Goal: Task Accomplishment & Management: Complete application form

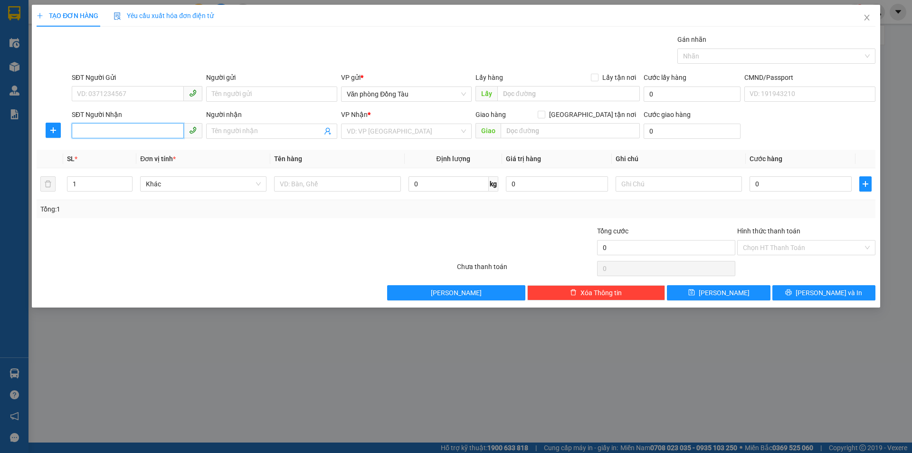
click at [125, 129] on input "SĐT Người Nhận" at bounding box center [128, 130] width 112 height 15
type input "0948517300"
click at [267, 132] on input "Người nhận" at bounding box center [267, 131] width 110 height 10
type input "PHÙNG MÙI"
drag, startPoint x: 378, startPoint y: 138, endPoint x: 384, endPoint y: 136, distance: 5.9
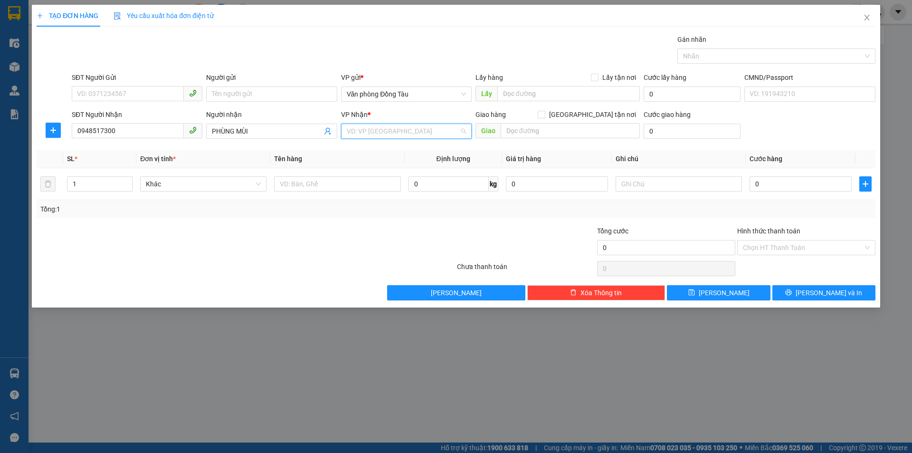
click at [379, 137] on input "search" at bounding box center [403, 131] width 113 height 14
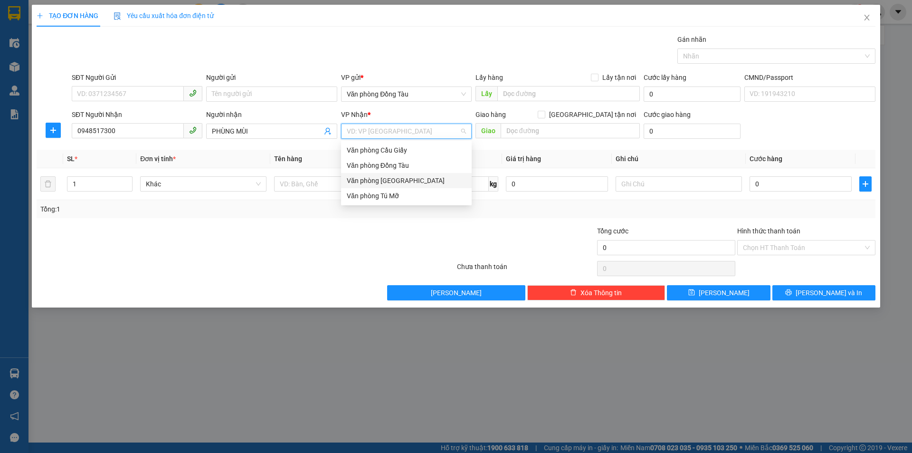
click at [408, 175] on div "Văn phòng [GEOGRAPHIC_DATA]" at bounding box center [406, 180] width 119 height 10
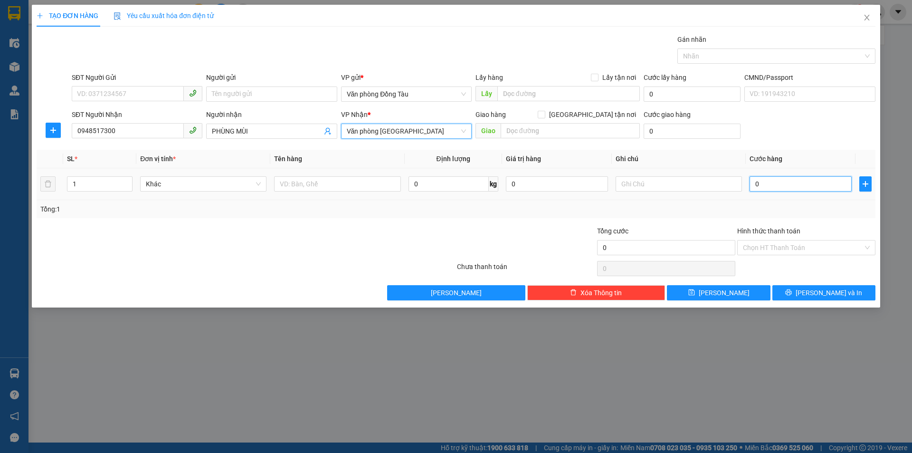
click at [759, 180] on input "0" at bounding box center [800, 183] width 102 height 15
type input "4"
type input "40"
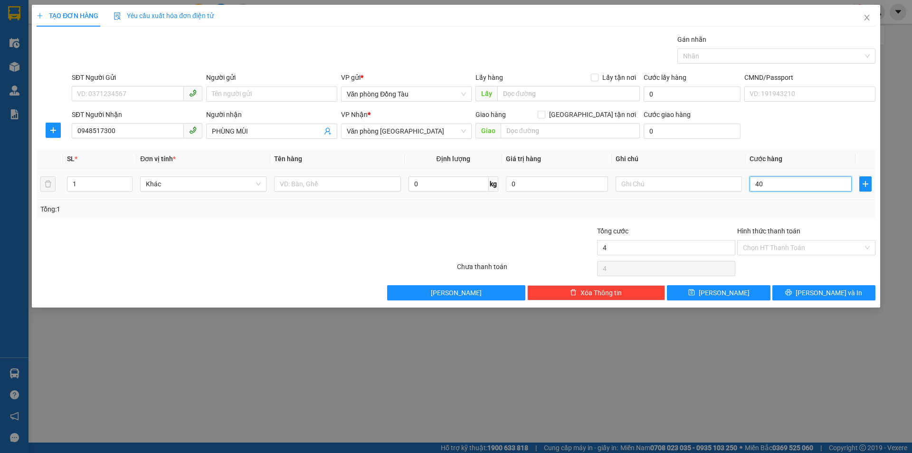
type input "40"
type input "400"
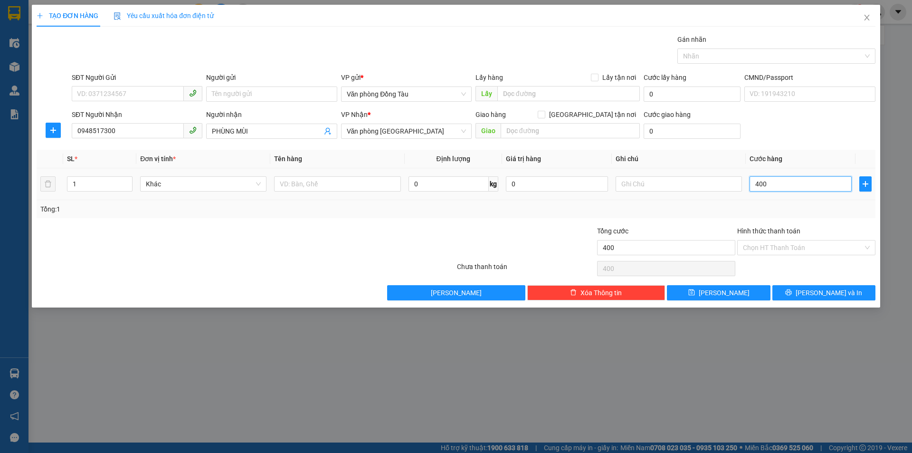
type input "4.000"
type input "40.000"
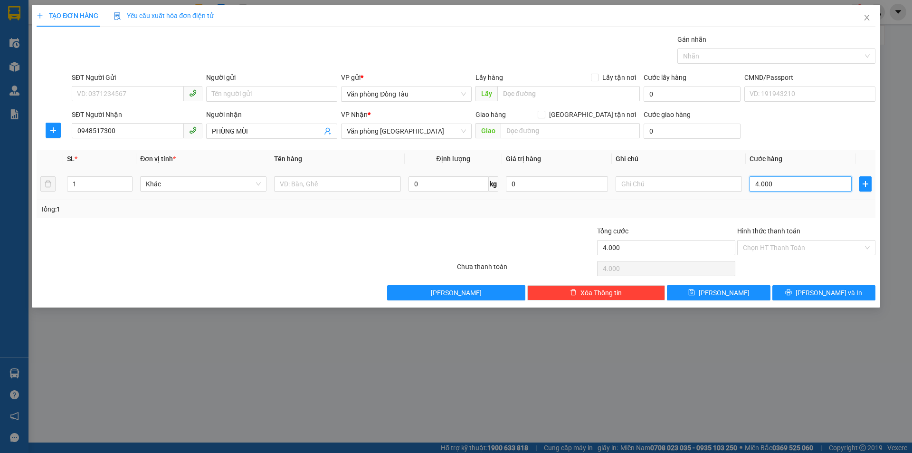
type input "40.000"
click at [118, 93] on input "SĐT Người Gửi" at bounding box center [128, 93] width 112 height 15
type input "0977486768"
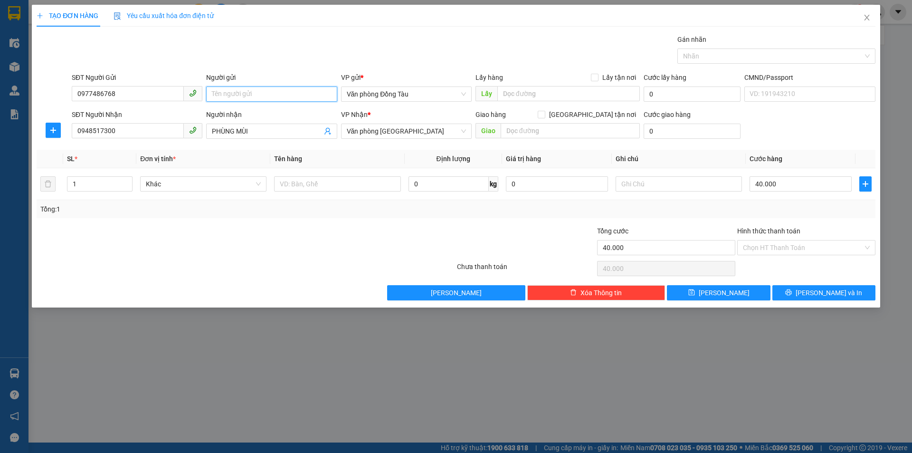
click at [218, 92] on input "Người gửi" at bounding box center [271, 93] width 131 height 15
type input "TRÍ THÀNH"
click at [792, 295] on icon "printer" at bounding box center [788, 292] width 7 height 7
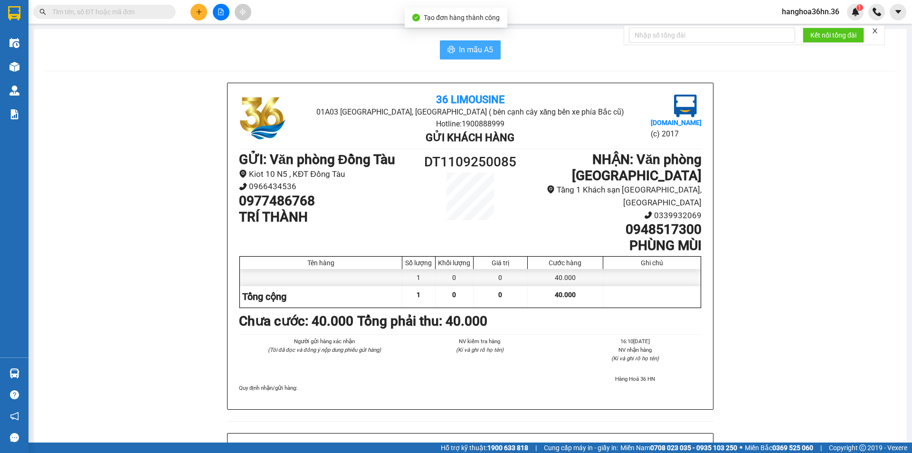
click at [463, 47] on span "In mẫu A5" at bounding box center [476, 50] width 34 height 12
click at [194, 13] on button at bounding box center [198, 12] width 17 height 17
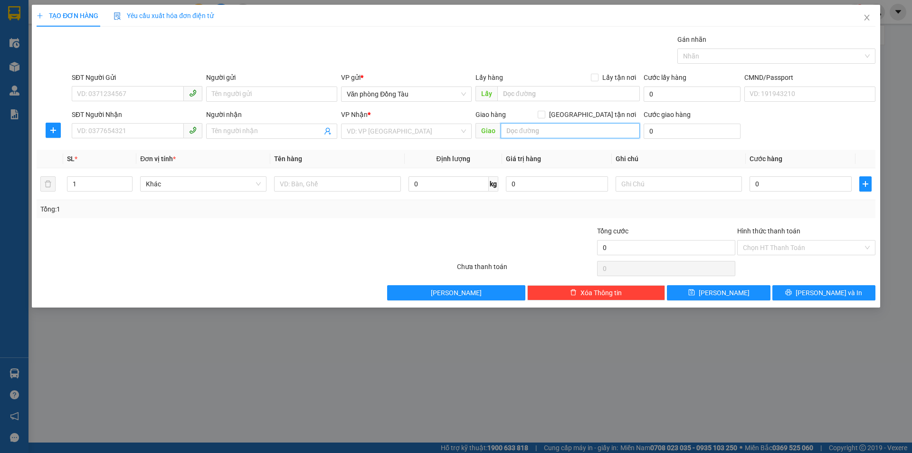
click at [542, 135] on input "text" at bounding box center [570, 130] width 139 height 15
click at [767, 186] on input "0" at bounding box center [800, 183] width 102 height 15
type input "4"
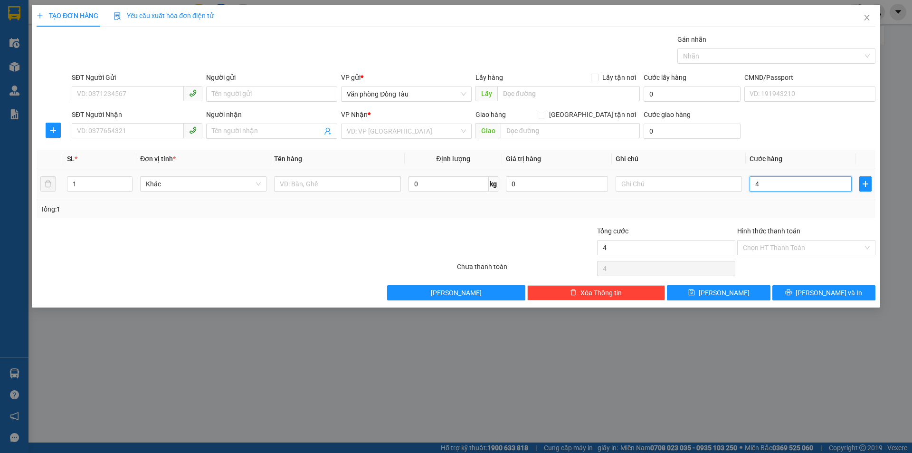
type input "40"
type input "400"
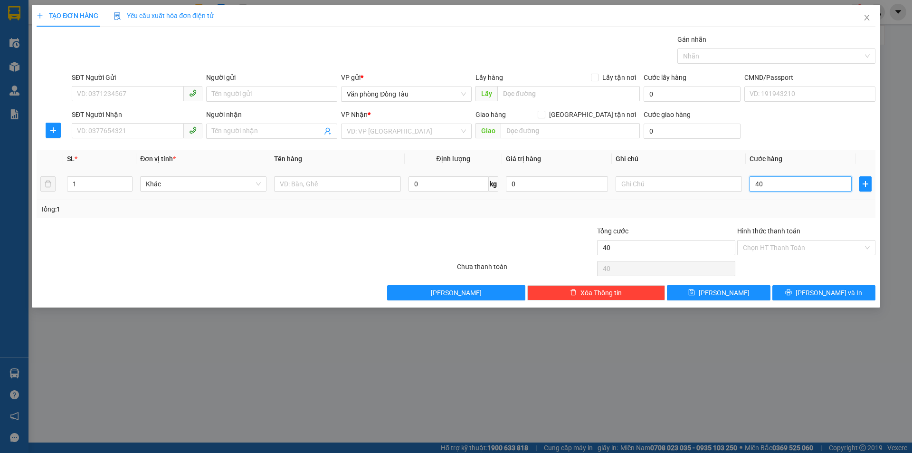
type input "400"
type input "4.000"
type input "40.000"
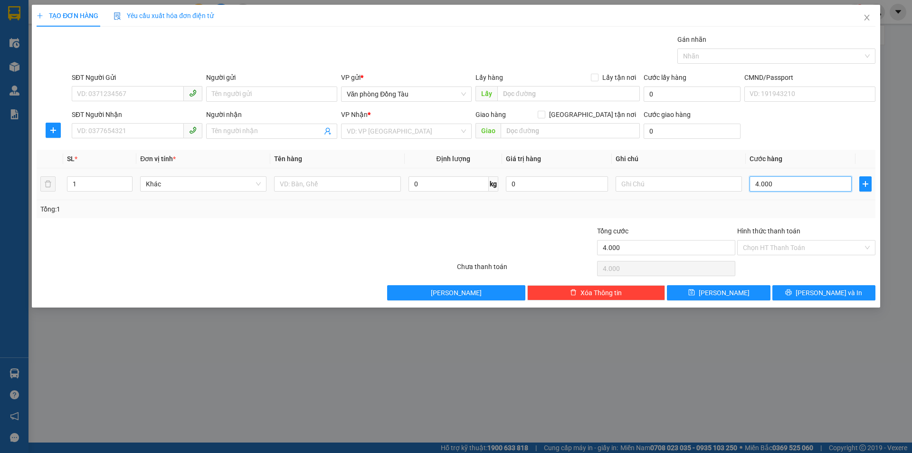
type input "40.000"
click at [437, 137] on input "search" at bounding box center [403, 131] width 113 height 14
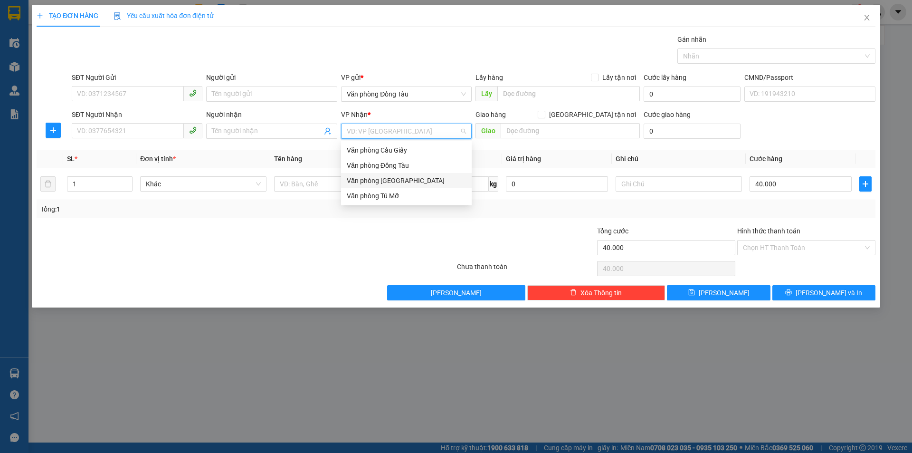
click at [406, 177] on div "Văn phòng [GEOGRAPHIC_DATA]" at bounding box center [406, 180] width 119 height 10
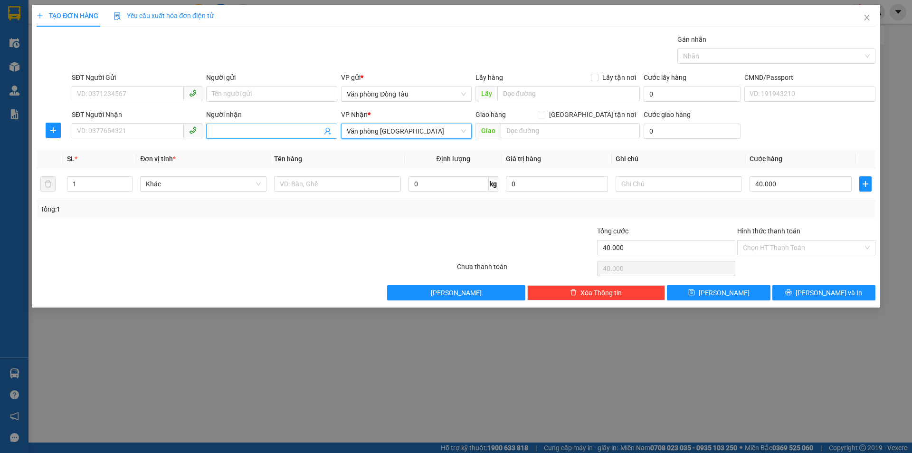
click at [266, 127] on input "Người nhận" at bounding box center [267, 131] width 110 height 10
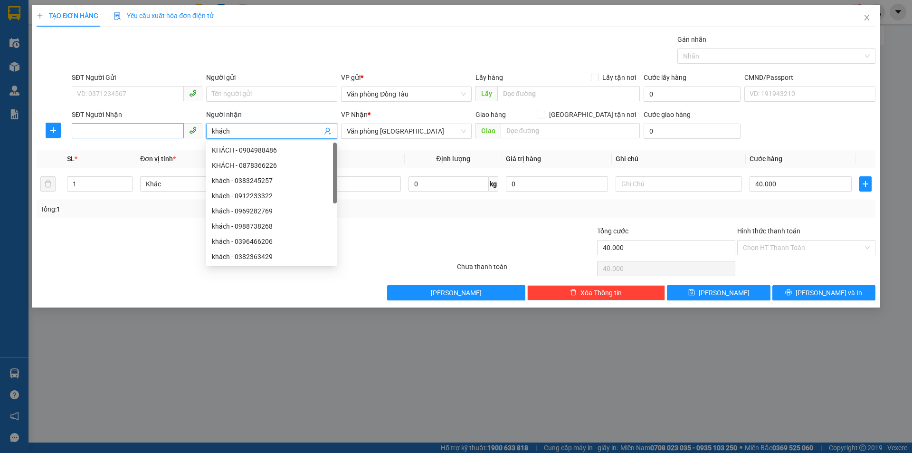
type input "khách"
click at [118, 135] on input "SĐT Người Nhận" at bounding box center [128, 130] width 112 height 15
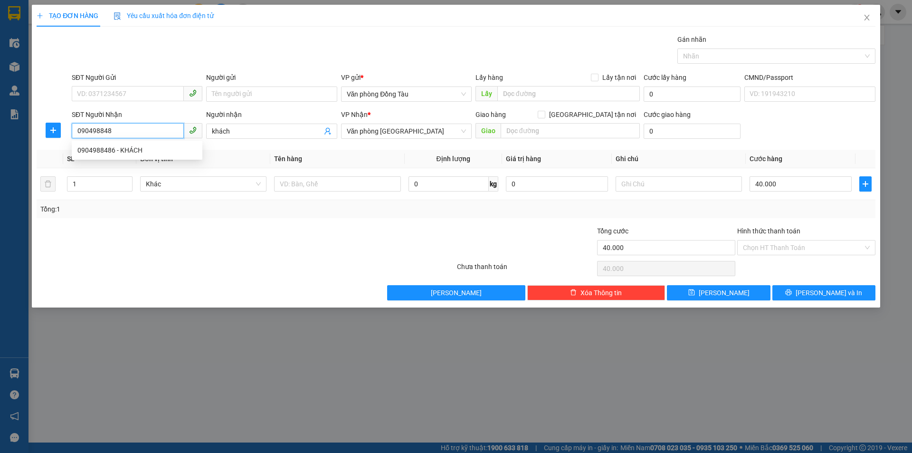
type input "0904988486"
click at [135, 155] on div "0904988486 - KHÁCH" at bounding box center [136, 150] width 119 height 10
type input "KHÁCH"
type input "96 TRIỆU QUỐC ĐẠT"
type input "30.000"
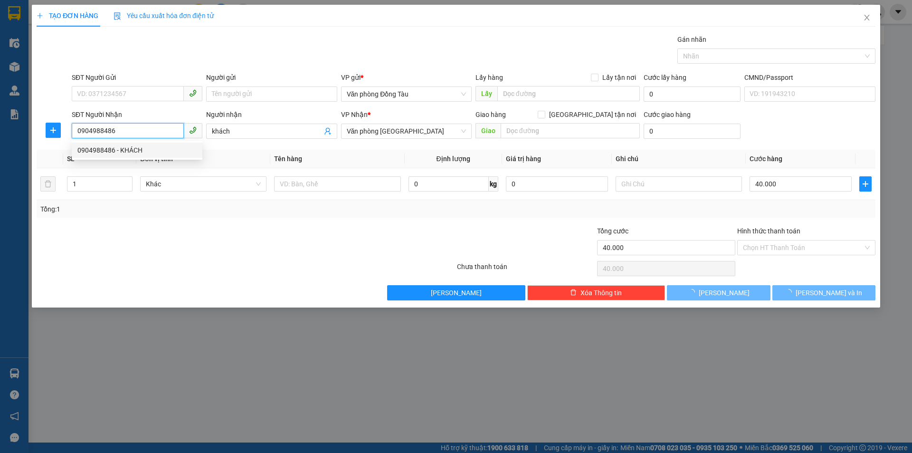
type input "70.000"
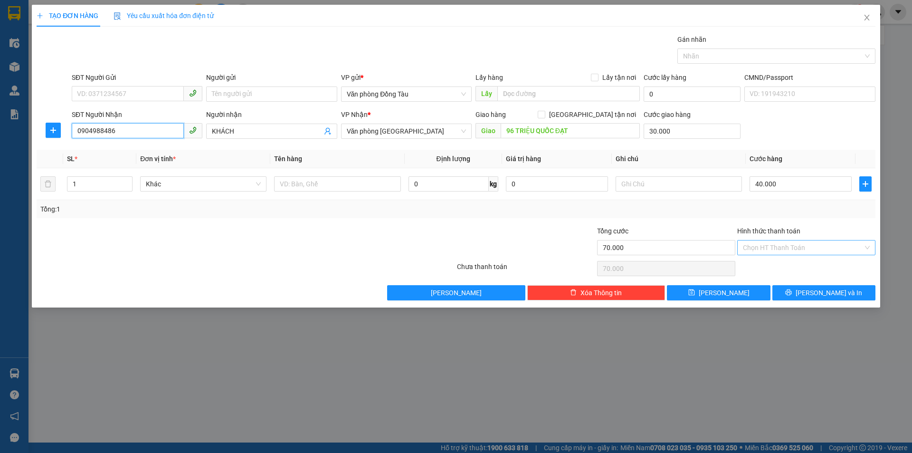
type input "0904988486"
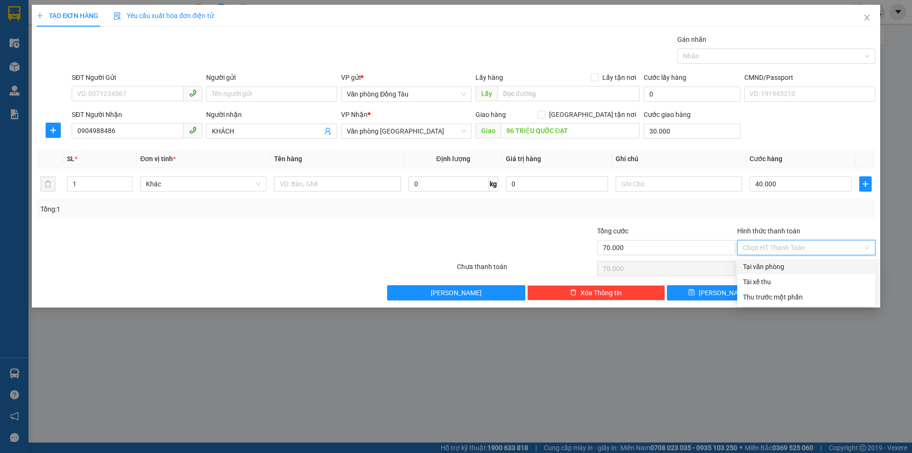
click at [812, 247] on input "Hình thức thanh toán" at bounding box center [803, 247] width 120 height 14
click at [769, 268] on div "Tại văn phòng" at bounding box center [806, 266] width 127 height 10
type input "0"
click at [819, 293] on span "[PERSON_NAME] và In" at bounding box center [828, 292] width 66 height 10
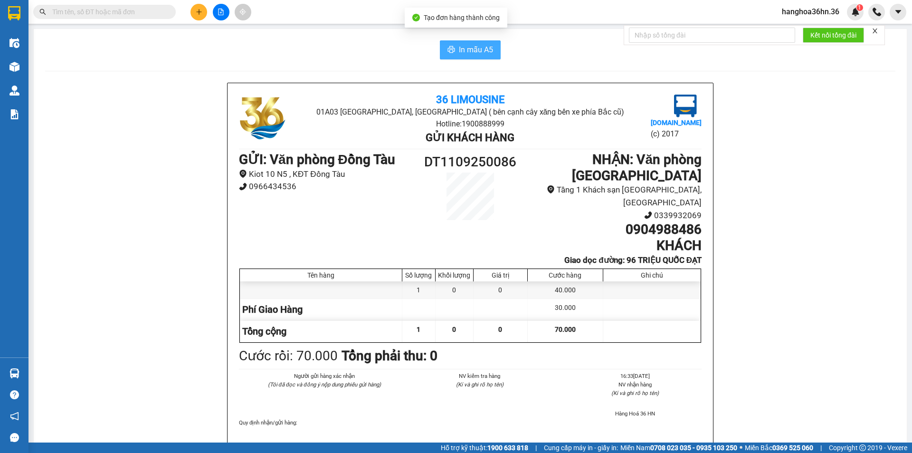
click at [468, 56] on span "In mẫu A5" at bounding box center [476, 50] width 34 height 12
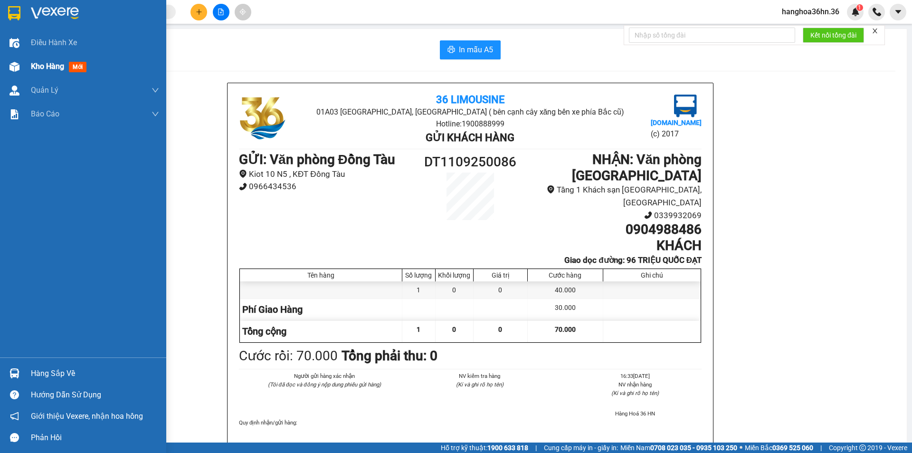
click at [55, 67] on span "Kho hàng" at bounding box center [47, 66] width 33 height 9
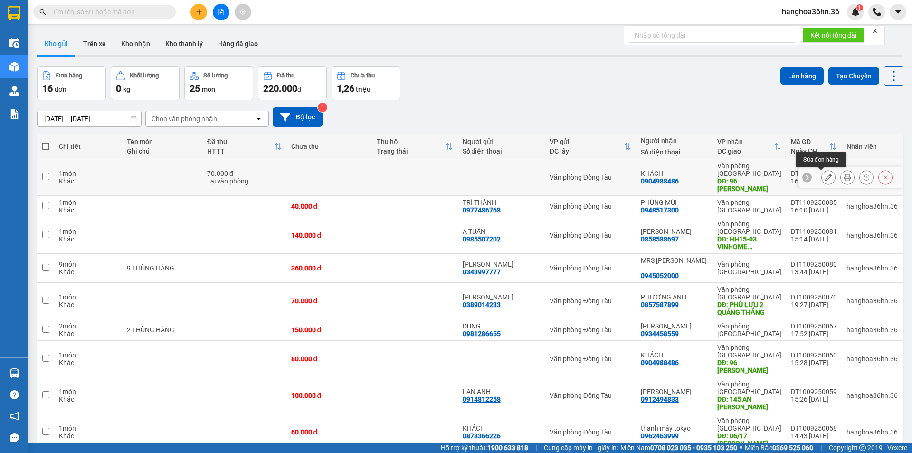
click at [826, 178] on button at bounding box center [828, 177] width 13 height 17
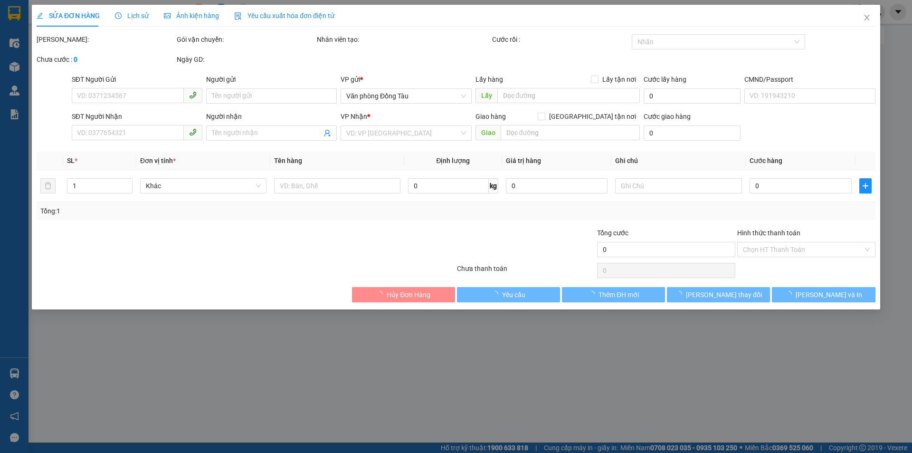
type input "0904988486"
type input "KHÁCH"
type input "96 TRIỆU QUỐC ĐẠT"
type input "30.000"
type input "70.000"
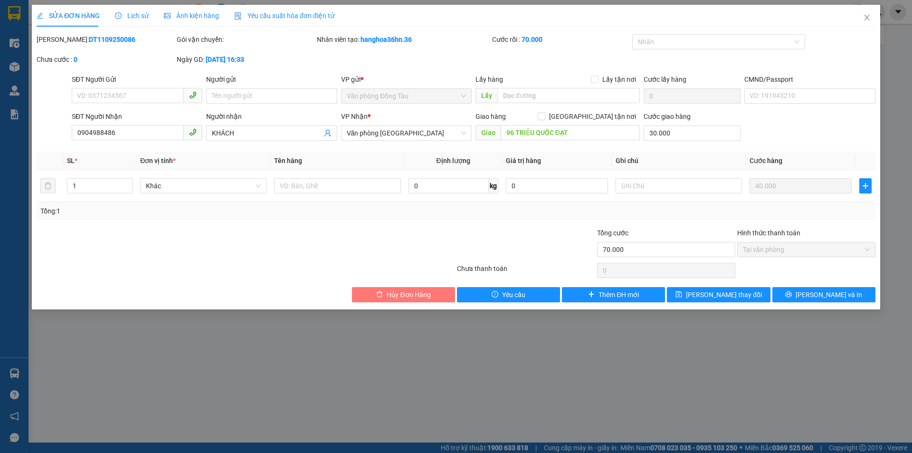
click at [412, 291] on span "Hủy Đơn Hàng" at bounding box center [409, 294] width 44 height 10
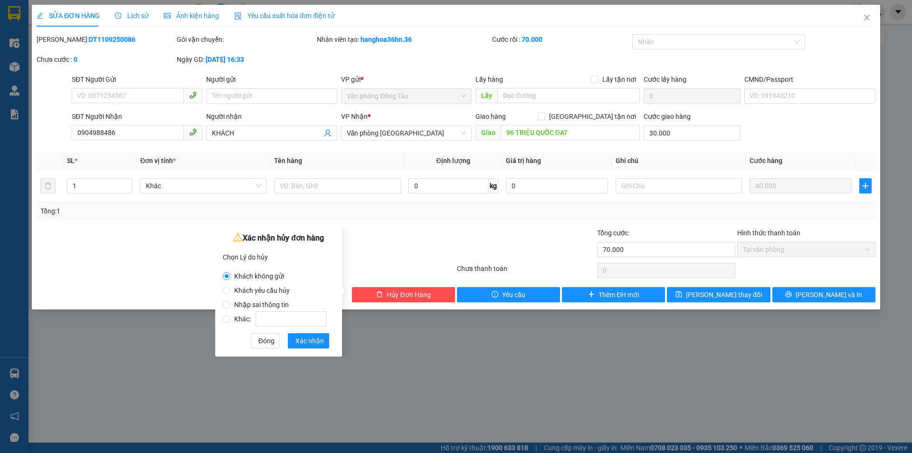
click at [252, 305] on span "Nhập sai thông tin" at bounding box center [261, 305] width 62 height 8
click at [230, 305] on input "Nhập sai thông tin" at bounding box center [227, 305] width 8 height 8
radio input "true"
radio input "false"
click at [301, 341] on span "Xác nhận" at bounding box center [309, 340] width 28 height 10
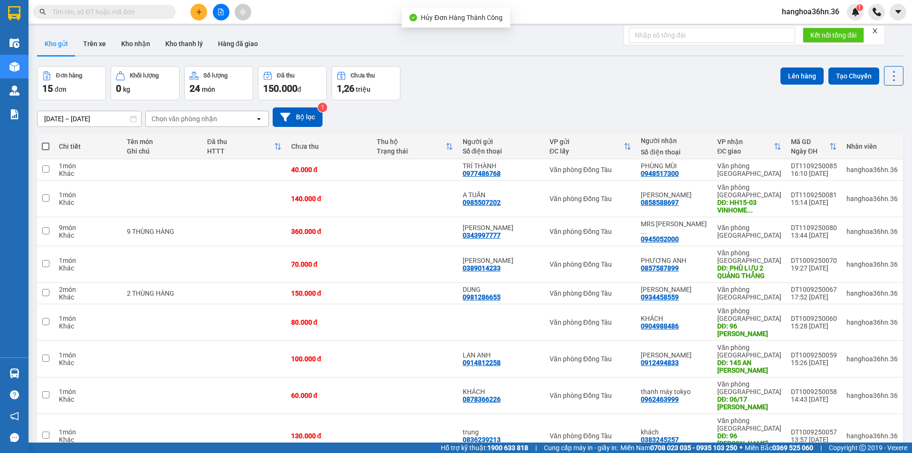
click at [203, 11] on button at bounding box center [198, 12] width 17 height 17
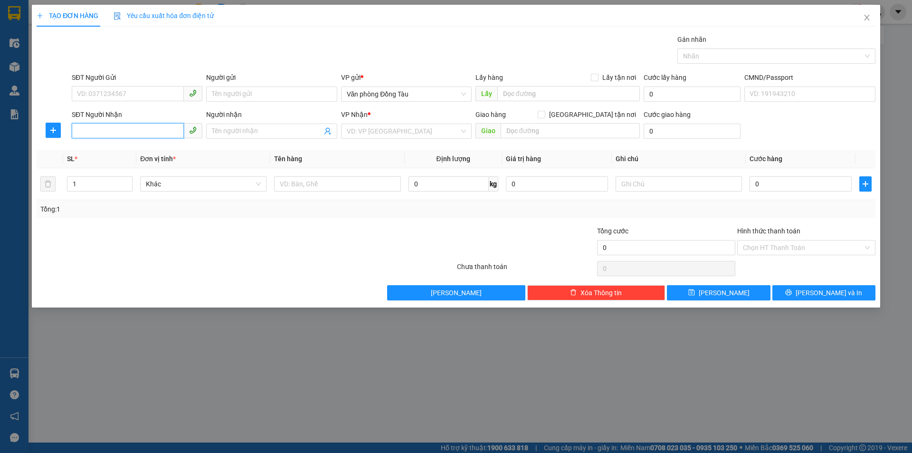
click at [153, 129] on input "SĐT Người Nhận" at bounding box center [128, 130] width 112 height 15
click at [279, 133] on input "Người nhận" at bounding box center [267, 131] width 110 height 10
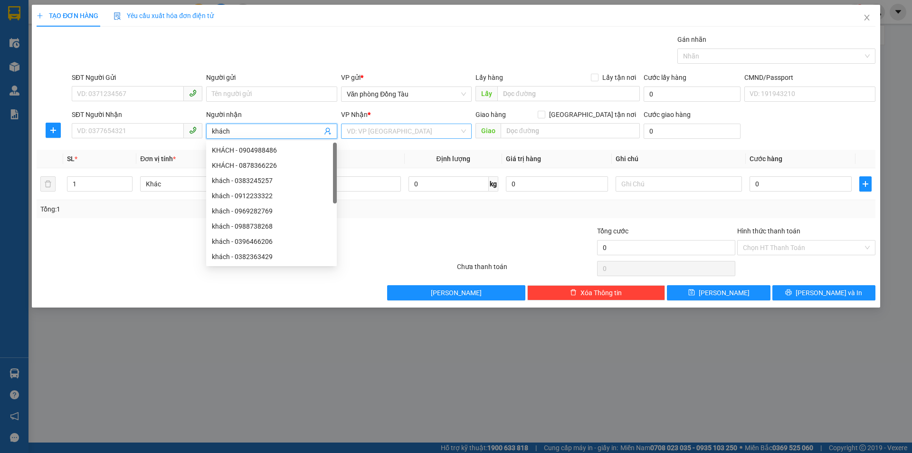
type input "khách"
click at [363, 128] on input "search" at bounding box center [403, 131] width 113 height 14
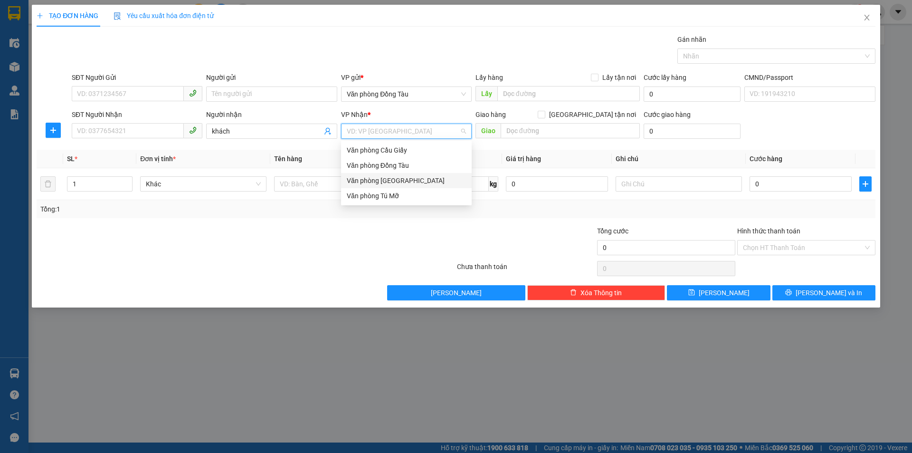
click at [399, 180] on div "Văn phòng [GEOGRAPHIC_DATA]" at bounding box center [406, 180] width 119 height 10
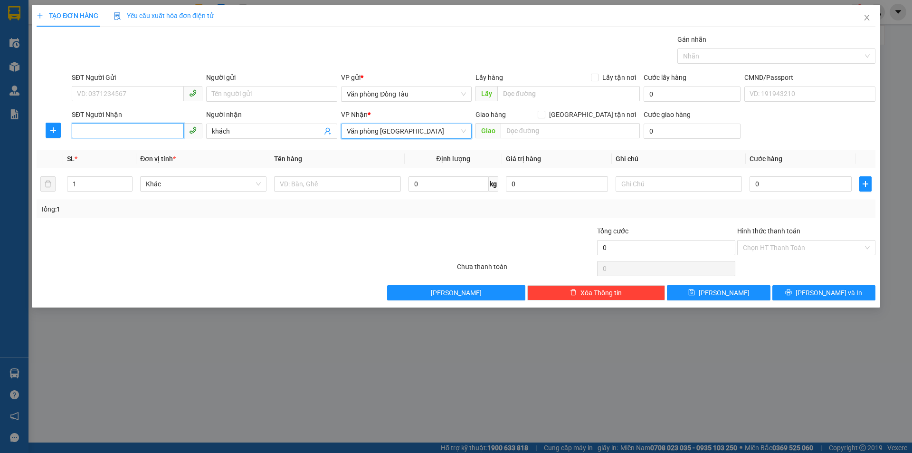
click at [123, 131] on input "SĐT Người Nhận" at bounding box center [128, 130] width 112 height 15
type input "0904988486"
click at [124, 153] on div "0904988486 - KHÁCH" at bounding box center [136, 150] width 119 height 10
type input "KHÁCH"
type input "96 TRIỆU QUỐC ĐẠT"
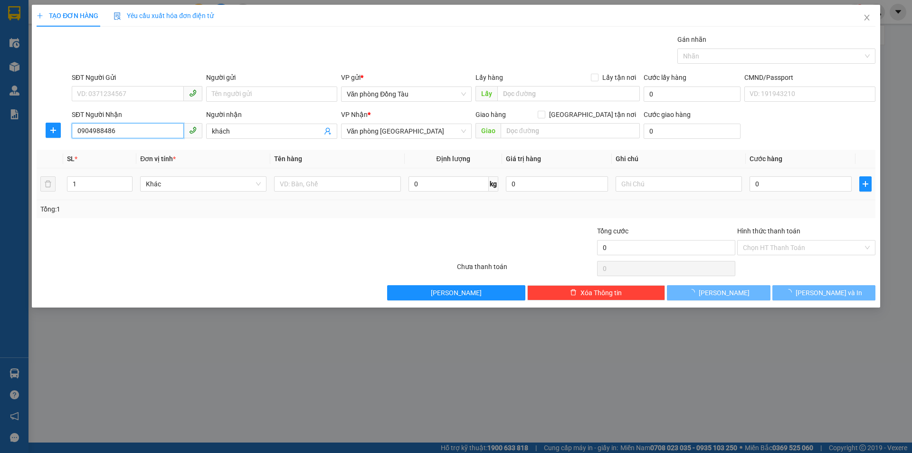
type input "30.000"
type input "0904988486"
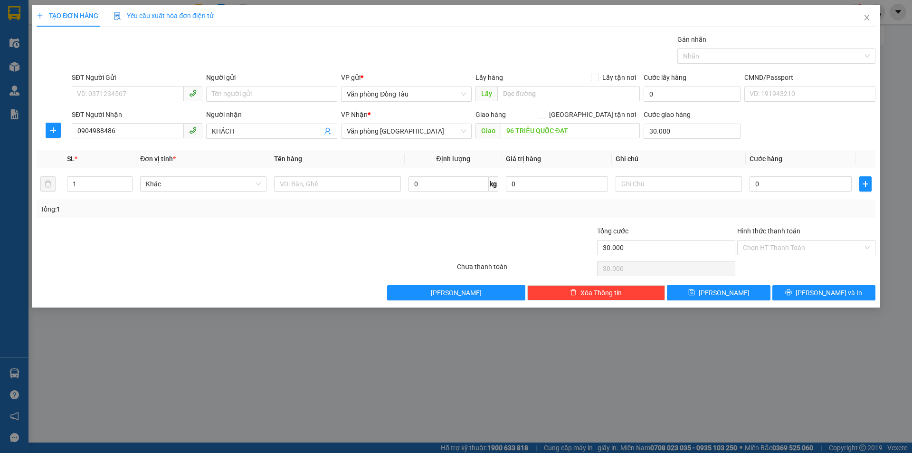
click at [679, 121] on div "Cước giao hàng" at bounding box center [691, 116] width 97 height 14
click at [692, 130] on input "30.000" at bounding box center [691, 130] width 97 height 15
type input "0"
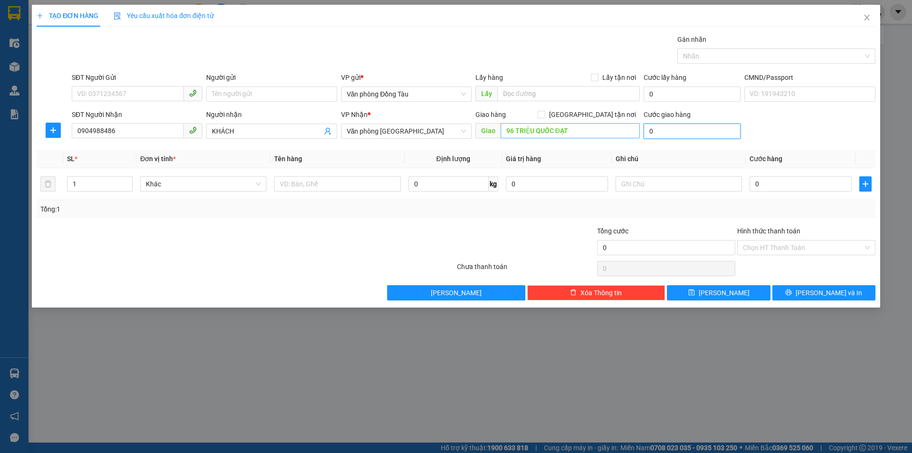
type input "0"
click at [580, 135] on input "96 TRIỆU QUỐC ĐẠT" at bounding box center [570, 130] width 139 height 15
click at [781, 183] on input "0" at bounding box center [800, 183] width 102 height 15
type input "4"
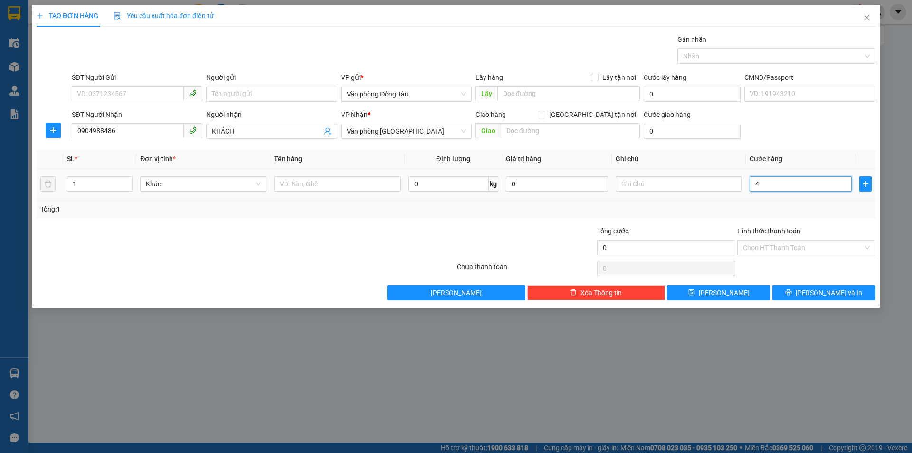
type input "4"
type input "40"
type input "400"
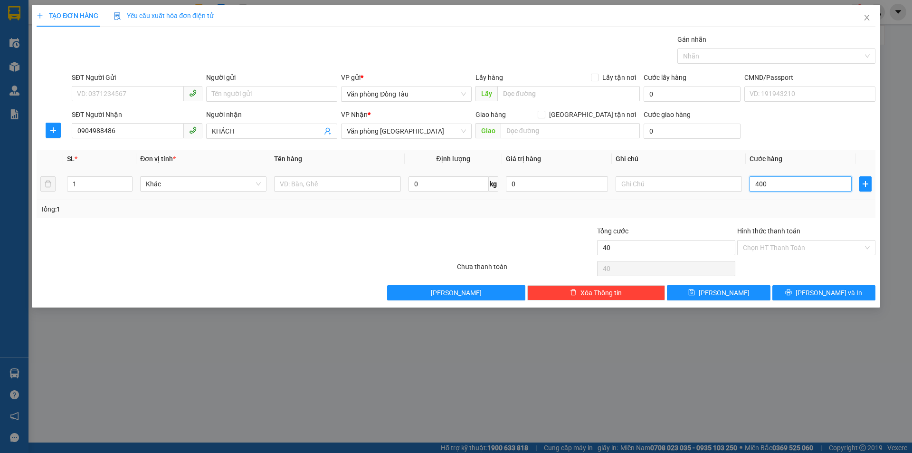
type input "400"
type input "4.000"
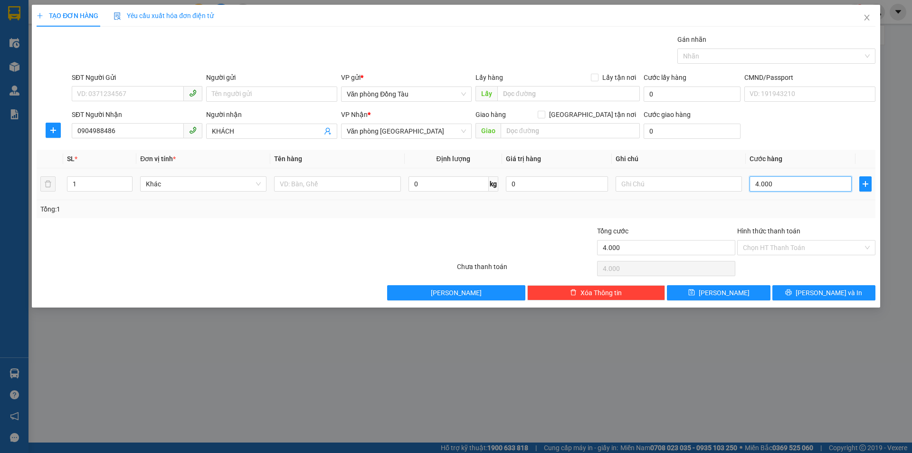
type input "40.000"
click at [771, 247] on input "Hình thức thanh toán" at bounding box center [803, 247] width 120 height 14
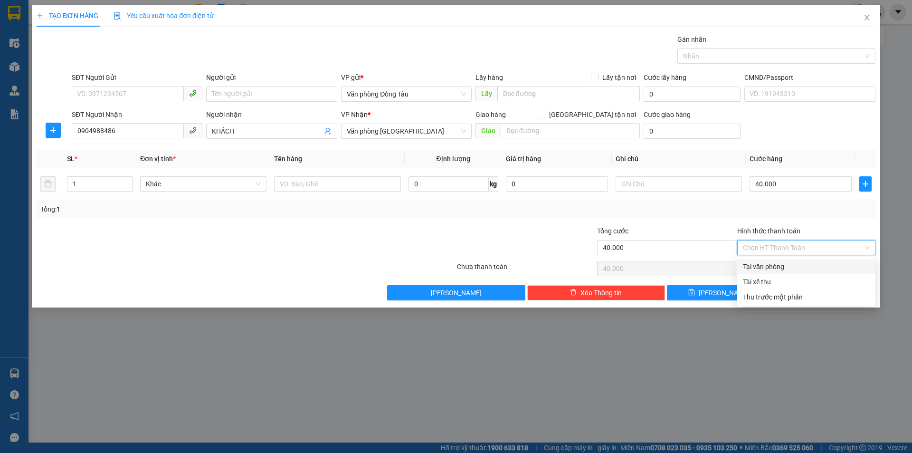
click at [782, 270] on div "Tại văn phòng" at bounding box center [806, 266] width 127 height 10
type input "0"
click at [792, 293] on icon "printer" at bounding box center [788, 292] width 7 height 7
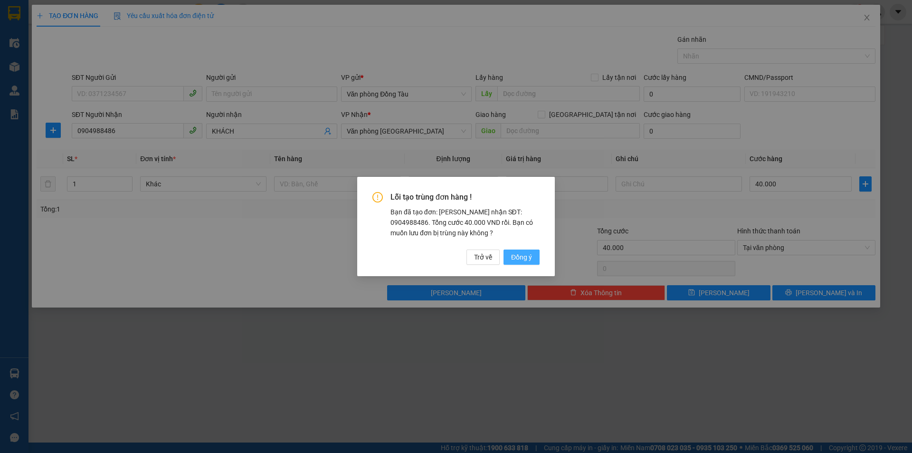
click at [519, 258] on span "Đồng ý" at bounding box center [521, 257] width 21 height 10
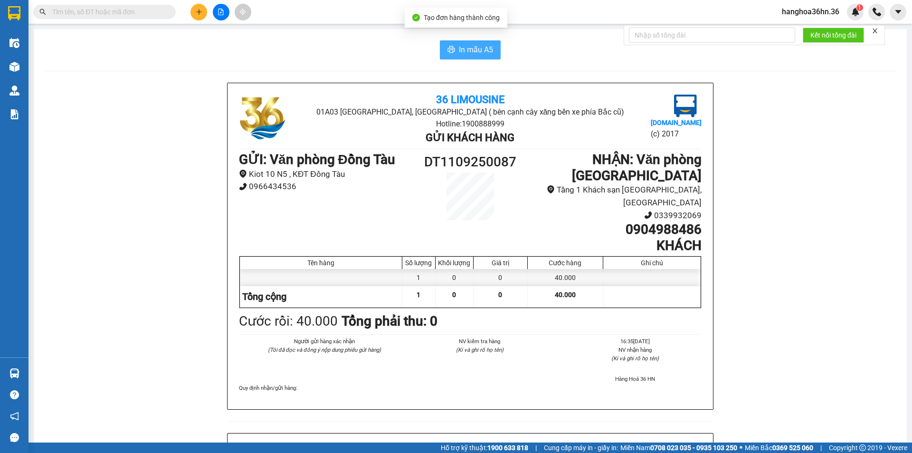
click at [465, 48] on span "In mẫu A5" at bounding box center [476, 50] width 34 height 12
click at [197, 17] on button at bounding box center [198, 12] width 17 height 17
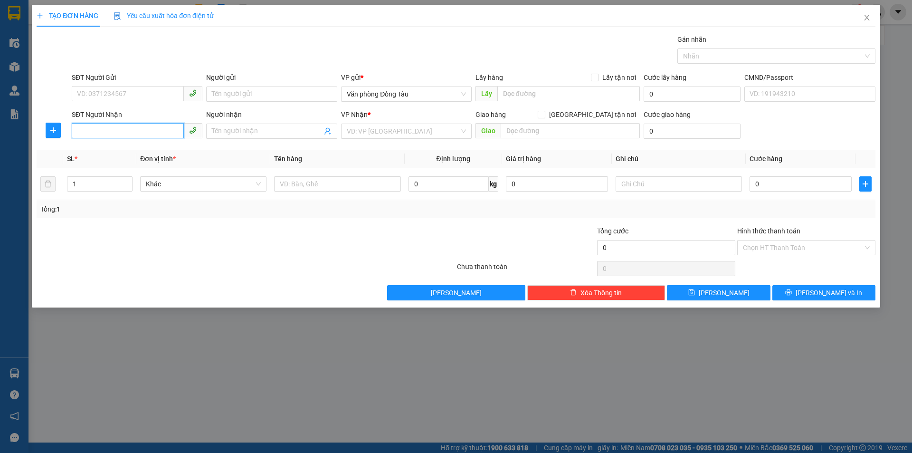
click at [126, 133] on input "SĐT Người Nhận" at bounding box center [128, 130] width 112 height 15
click at [121, 154] on div "0969447409 - ms [PERSON_NAME]" at bounding box center [136, 150] width 119 height 10
type input "0969447409"
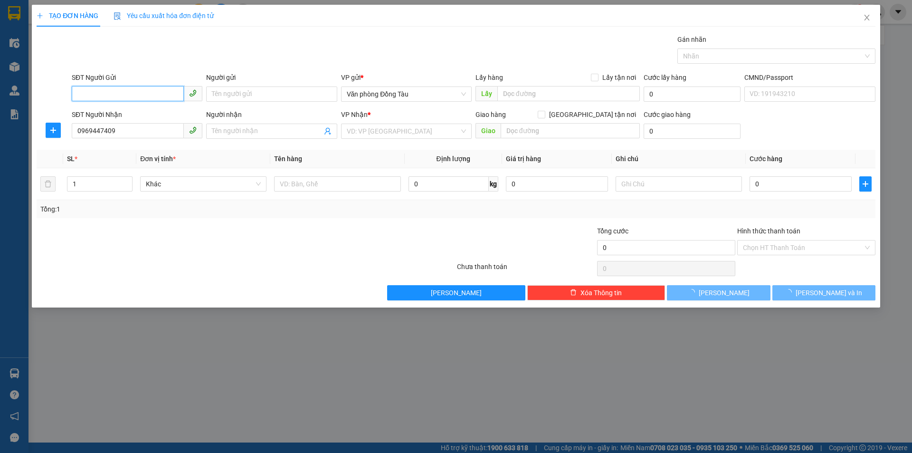
click at [118, 94] on input "SĐT Người Gửi" at bounding box center [128, 93] width 112 height 15
type input "ms [PERSON_NAME]"
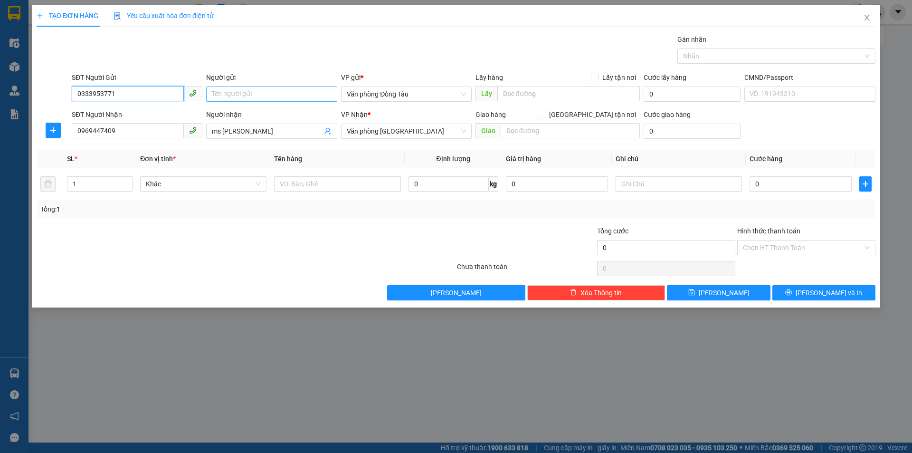
type input "0333953771"
click at [238, 93] on input "Người gửi" at bounding box center [271, 93] width 131 height 15
type input "a toán"
click at [147, 136] on input "0969447409" at bounding box center [128, 130] width 112 height 15
click at [769, 182] on input "0" at bounding box center [800, 183] width 102 height 15
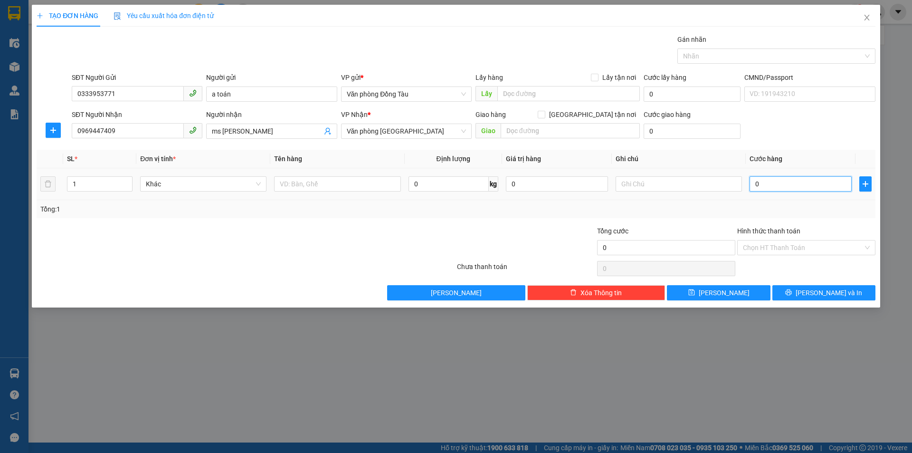
type input "3"
type input "30"
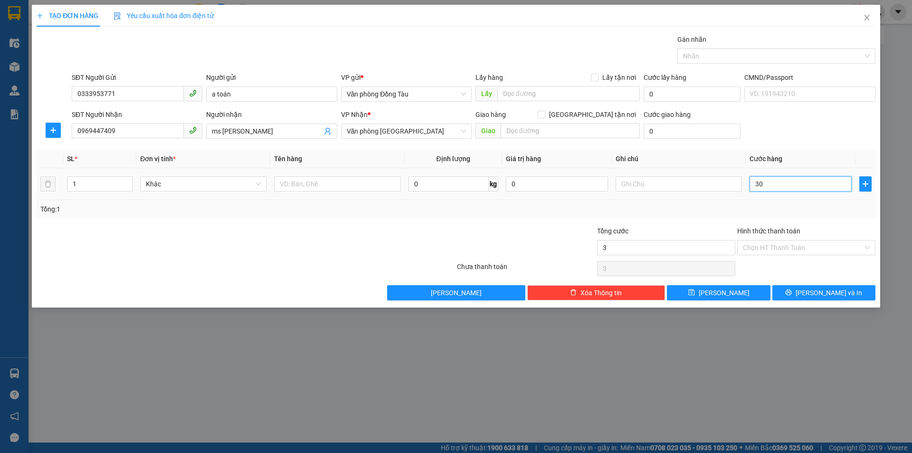
type input "30"
type input "300"
type input "3.000"
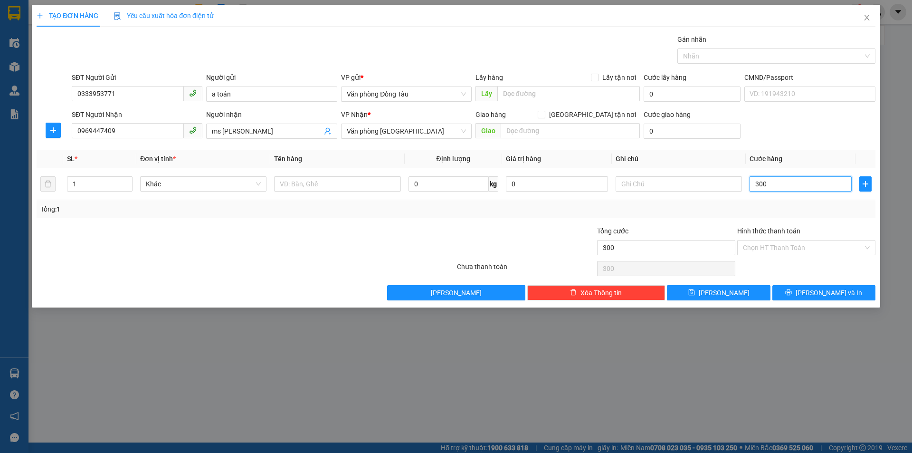
type input "3.000"
type input "30.000"
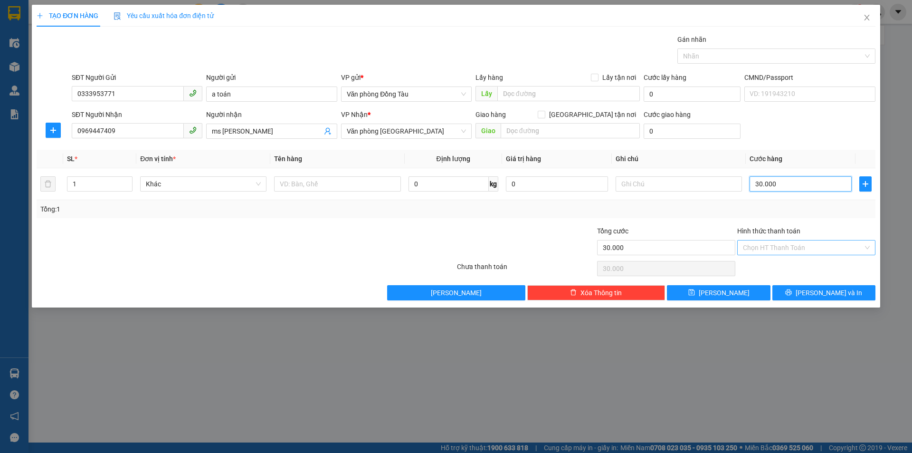
type input "30.000"
click at [791, 248] on input "Hình thức thanh toán" at bounding box center [803, 247] width 120 height 14
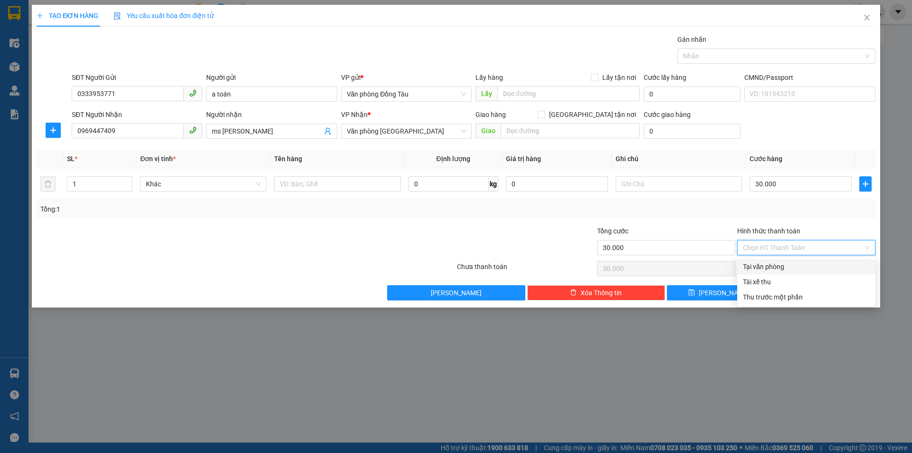
click at [782, 265] on div "Tại văn phòng" at bounding box center [806, 266] width 127 height 10
type input "0"
click at [821, 290] on span "[PERSON_NAME] và In" at bounding box center [828, 292] width 66 height 10
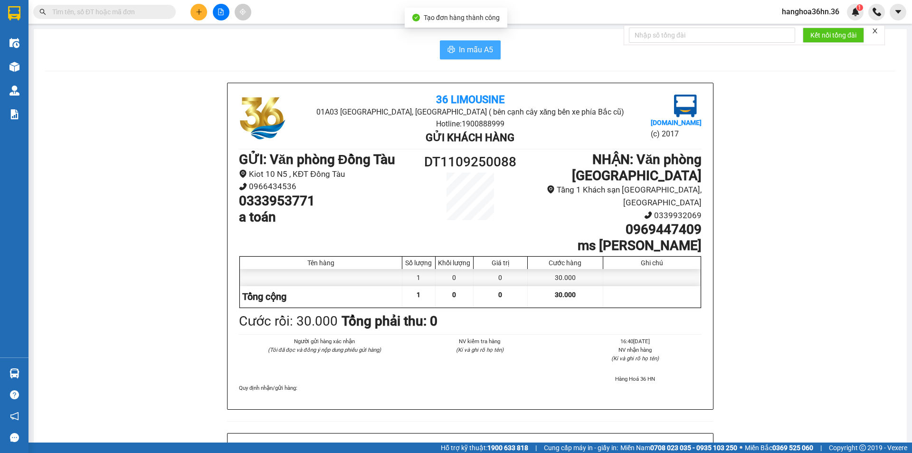
click at [462, 52] on span "In mẫu A5" at bounding box center [476, 50] width 34 height 12
click at [854, 11] on img at bounding box center [855, 12] width 9 height 9
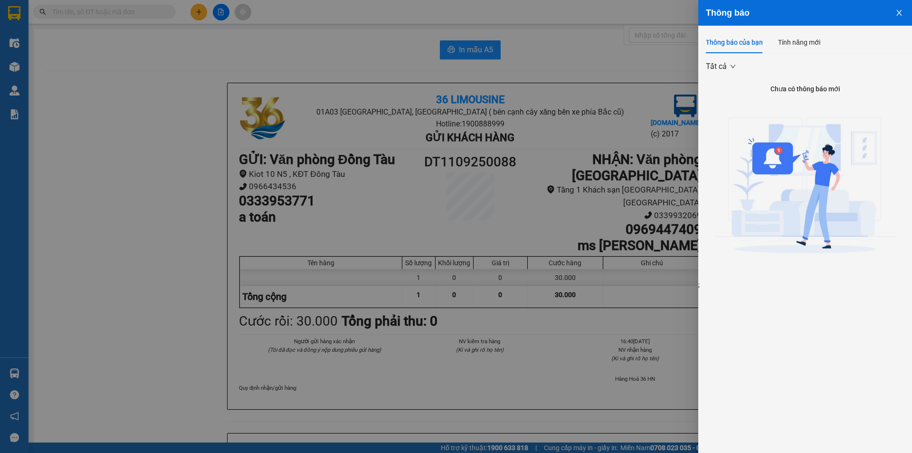
click at [898, 12] on icon "close" at bounding box center [898, 13] width 5 height 6
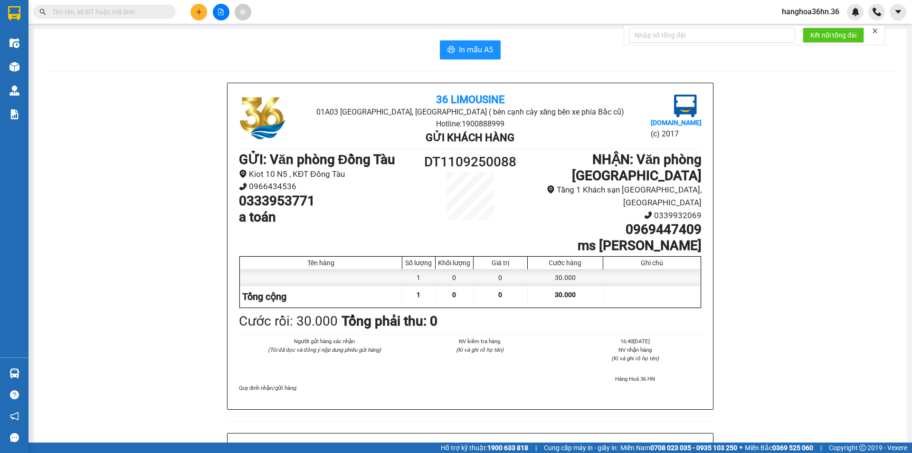
click at [877, 31] on icon "close" at bounding box center [874, 31] width 7 height 7
click at [160, 9] on input "text" at bounding box center [108, 12] width 112 height 10
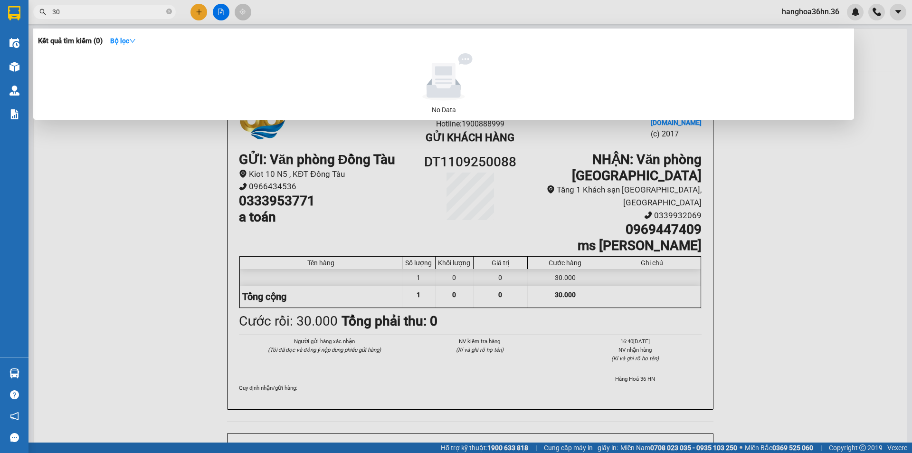
type input "300"
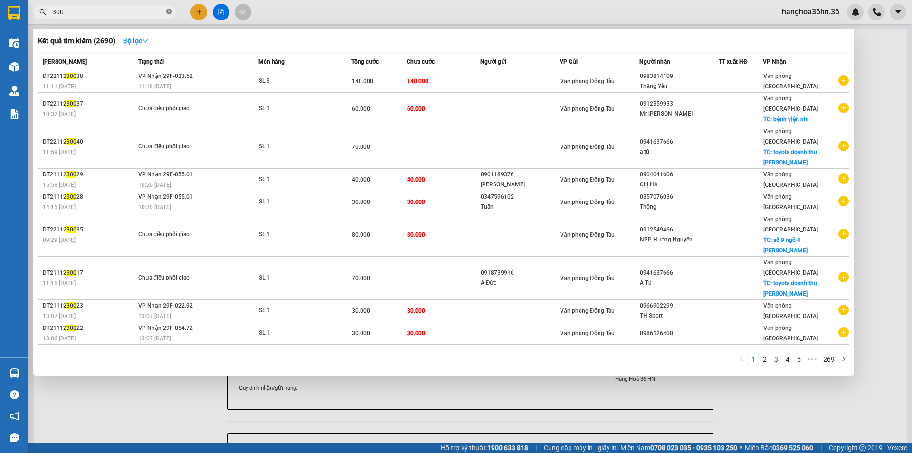
click at [170, 12] on icon "close-circle" at bounding box center [169, 12] width 6 height 6
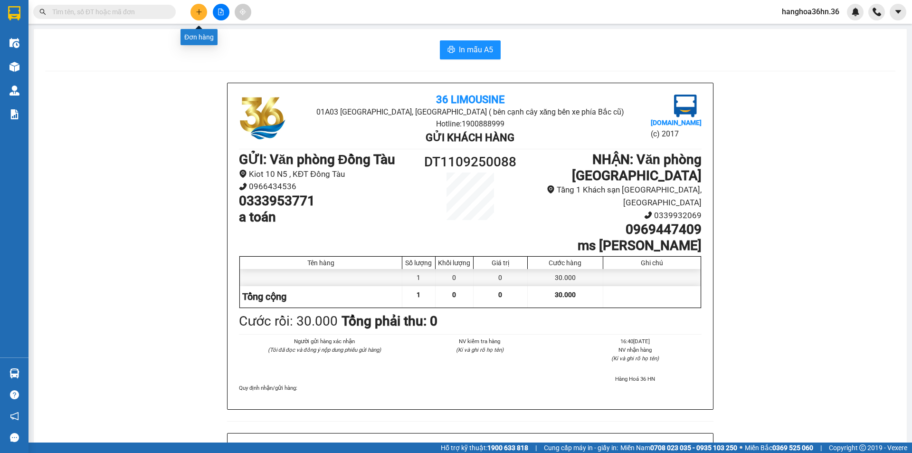
click at [204, 6] on button at bounding box center [198, 12] width 17 height 17
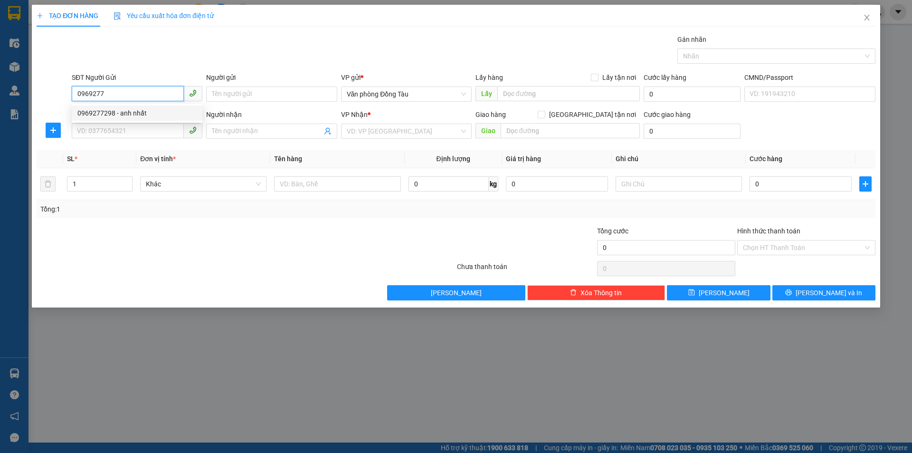
click at [130, 113] on div "0969277298 - anh nhất" at bounding box center [136, 113] width 119 height 10
type input "0969277298"
type input "anh nhất"
type input "0969277298"
click at [140, 131] on input "SĐT Người Nhận" at bounding box center [128, 130] width 112 height 15
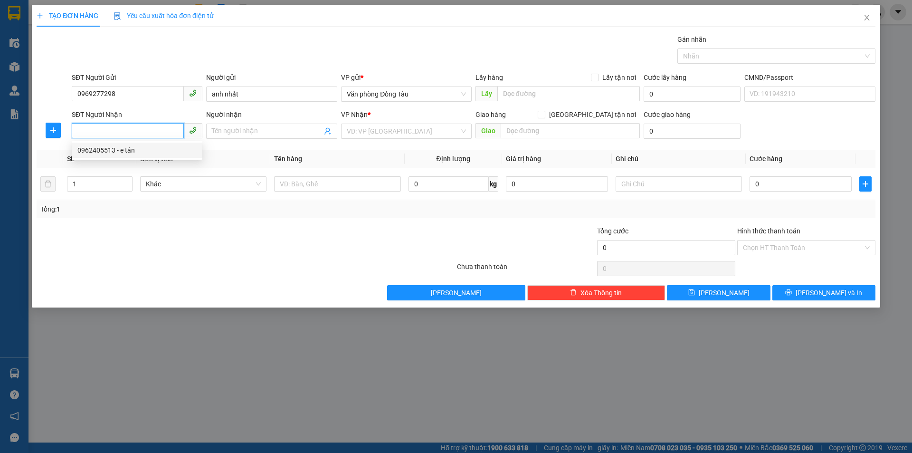
click at [126, 151] on div "0962405513 - e tân" at bounding box center [136, 150] width 119 height 10
type input "0962405513"
type input "e tân"
type input "VINCOM TH"
type input "40.000"
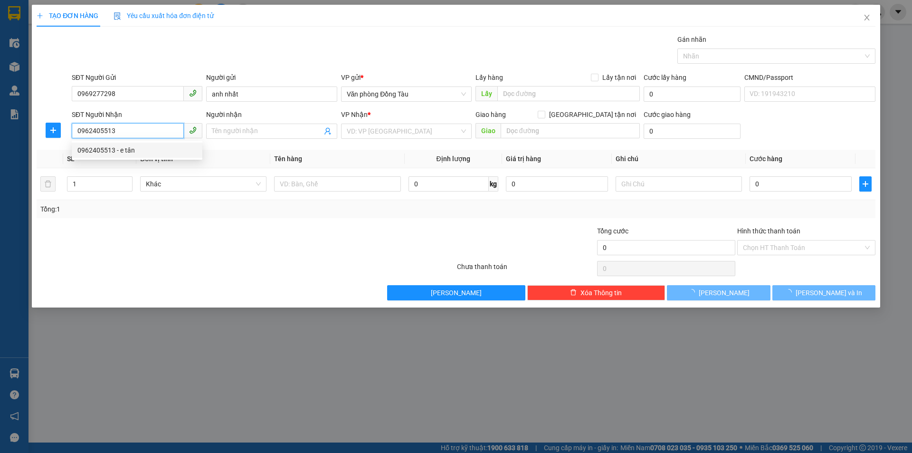
type input "40.000"
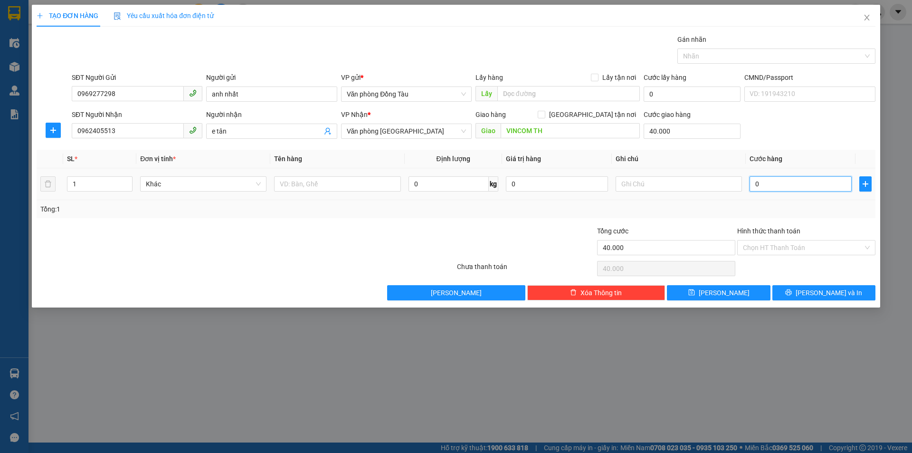
click at [758, 181] on input "0" at bounding box center [800, 183] width 102 height 15
type input "4"
type input "40.004"
type input "40"
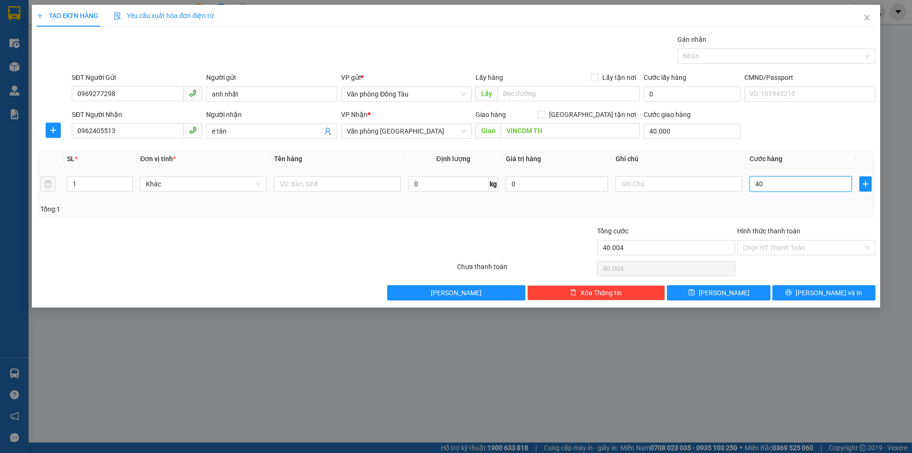
type input "40.040"
type input "400"
type input "40.400"
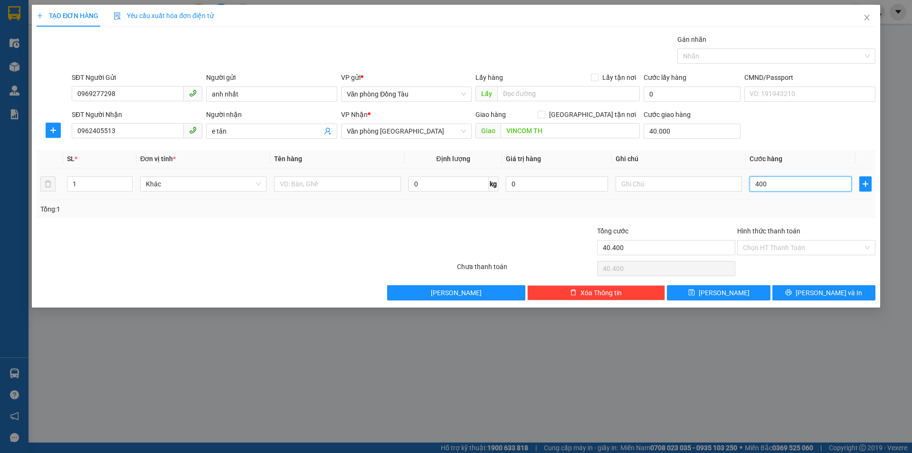
type input "4.000"
type input "44.000"
type input "40.000"
type input "80.000"
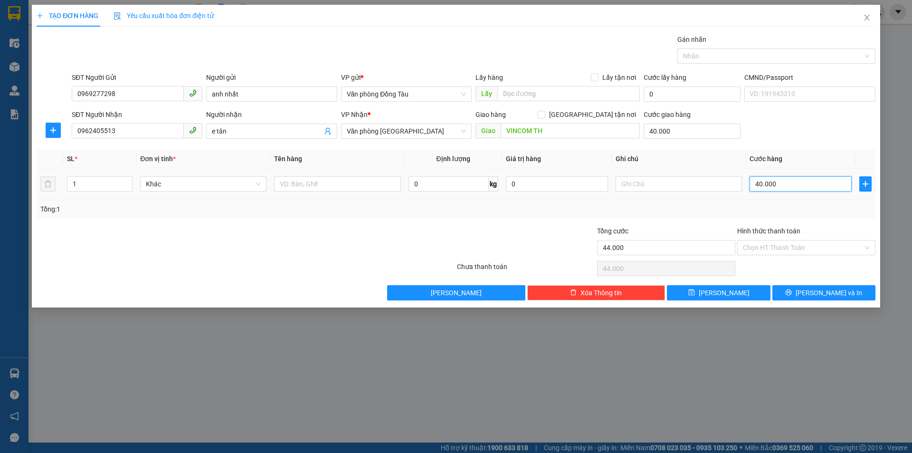
type input "80.000"
type input "40.000"
click at [812, 248] on input "Hình thức thanh toán" at bounding box center [803, 247] width 120 height 14
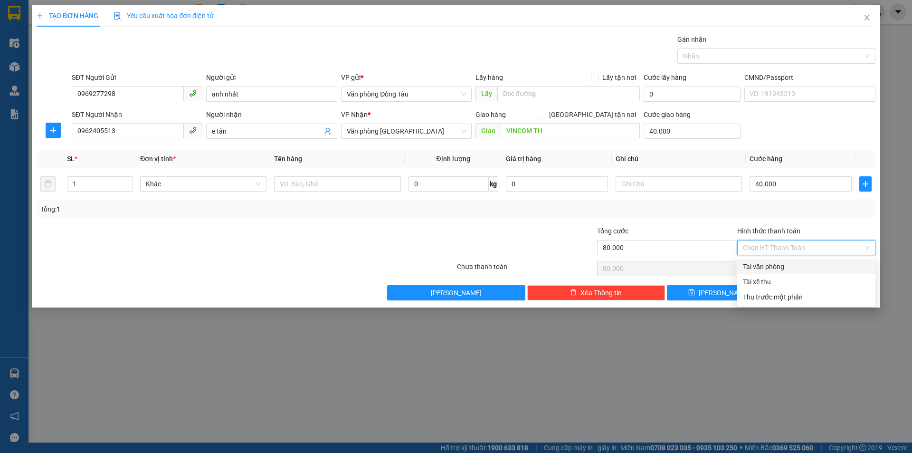
click at [765, 267] on div "Tại văn phòng" at bounding box center [806, 266] width 127 height 10
type input "0"
click at [823, 294] on span "[PERSON_NAME] và In" at bounding box center [828, 292] width 66 height 10
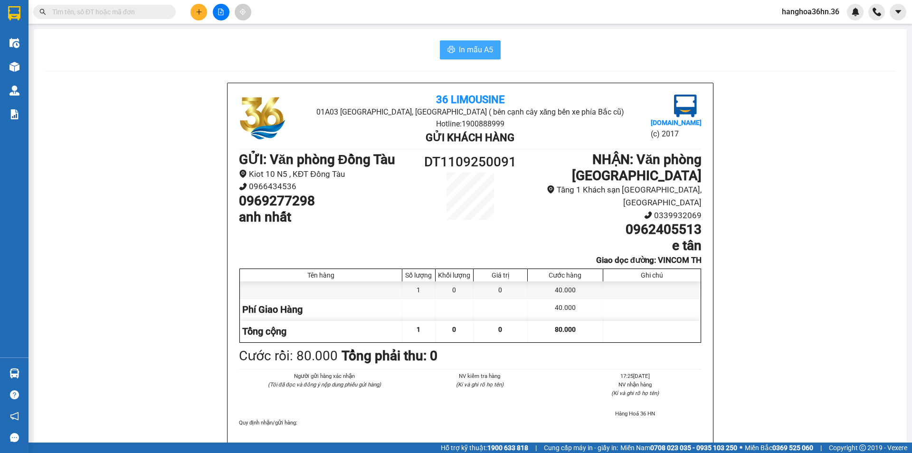
click at [459, 52] on span "In mẫu A5" at bounding box center [476, 50] width 34 height 12
click at [136, 12] on input "text" at bounding box center [108, 12] width 112 height 10
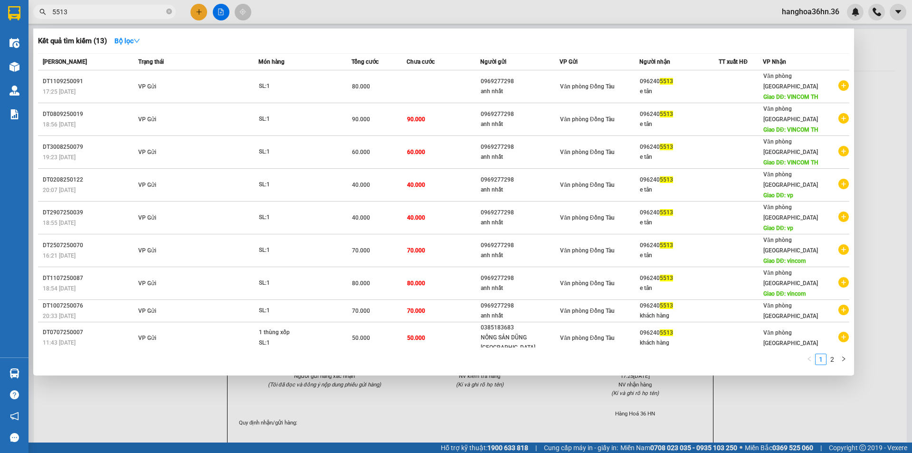
type input "5513"
click at [815, 343] on div at bounding box center [456, 226] width 912 height 453
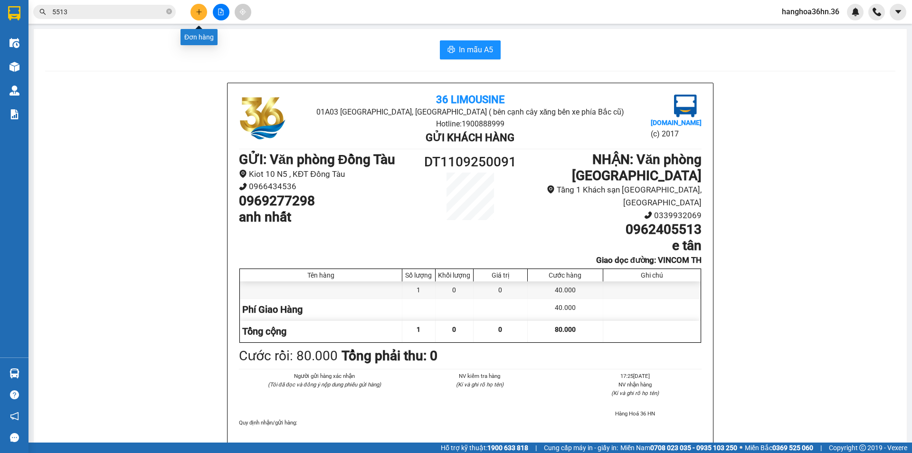
click at [195, 11] on button at bounding box center [198, 12] width 17 height 17
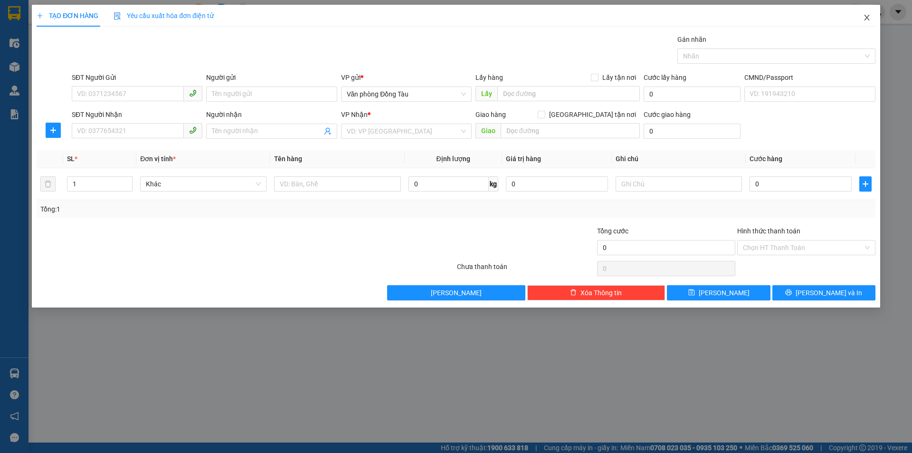
click at [864, 17] on icon "close" at bounding box center [867, 18] width 8 height 8
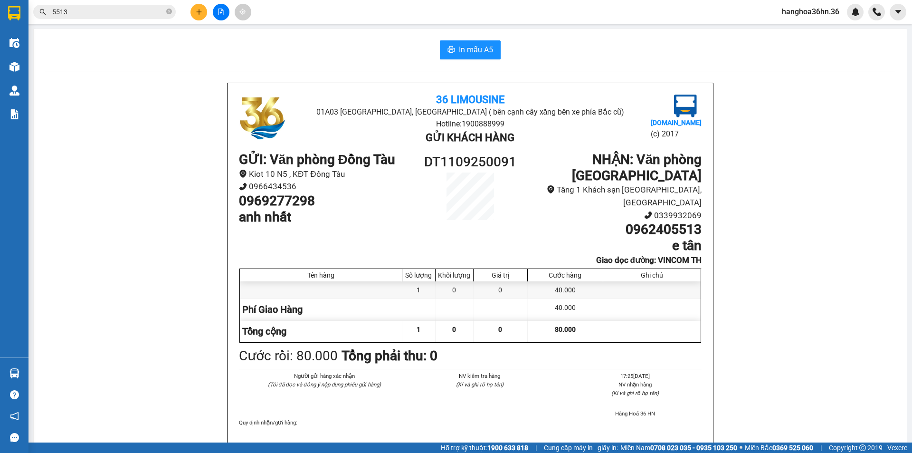
click at [198, 16] on button at bounding box center [198, 12] width 17 height 17
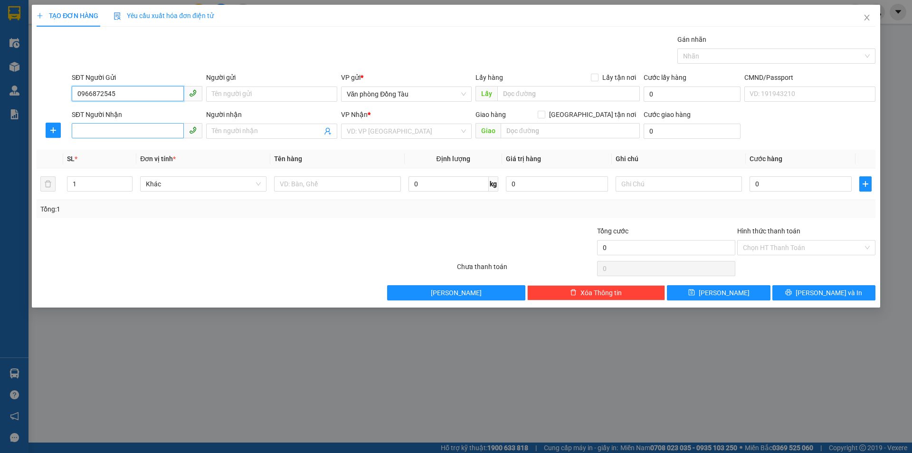
type input "0966872545"
click at [113, 128] on input "SĐT Người Nhận" at bounding box center [128, 130] width 112 height 15
type input "09898601992"
click at [366, 134] on input "search" at bounding box center [403, 131] width 113 height 14
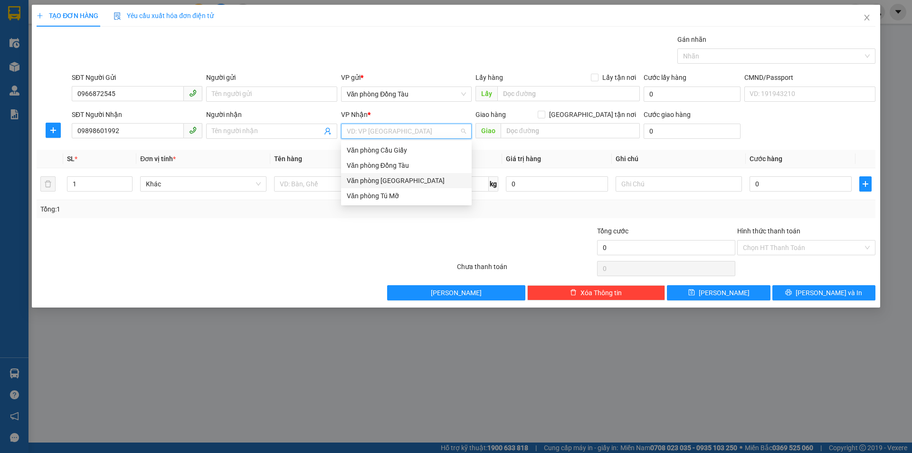
click at [378, 177] on div "Văn phòng [GEOGRAPHIC_DATA]" at bounding box center [406, 180] width 119 height 10
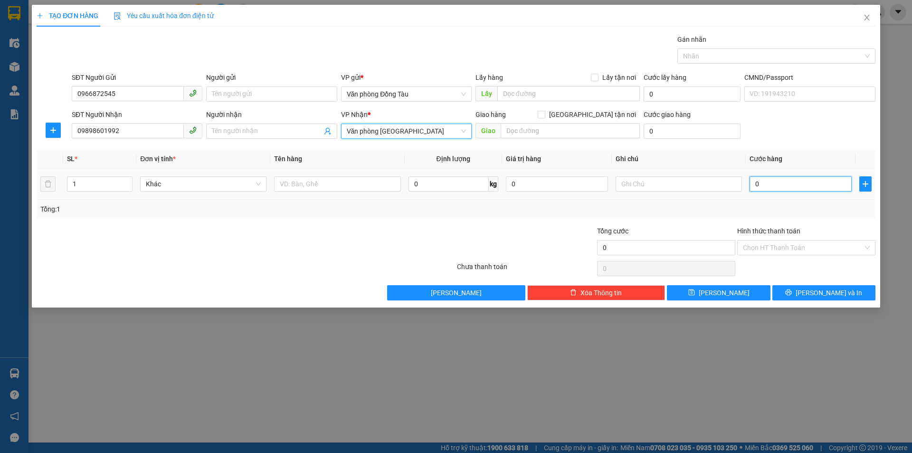
click at [780, 184] on input "0" at bounding box center [800, 183] width 102 height 15
type input "7"
type input "70"
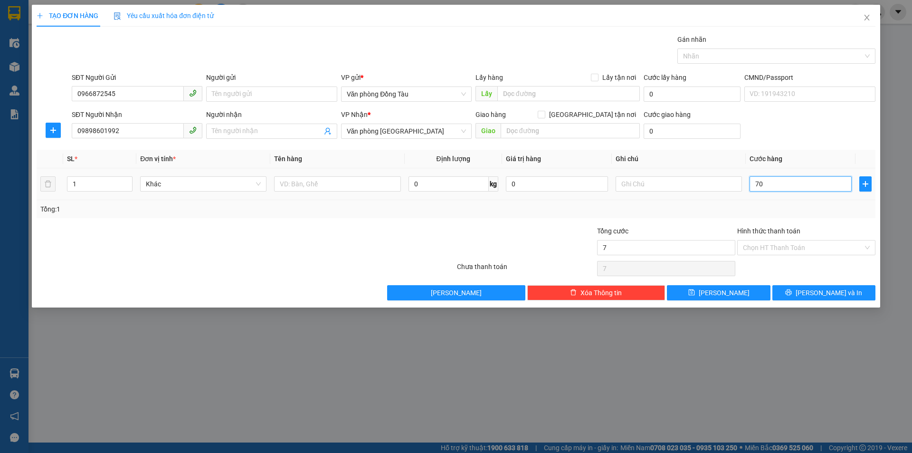
type input "70"
type input "700"
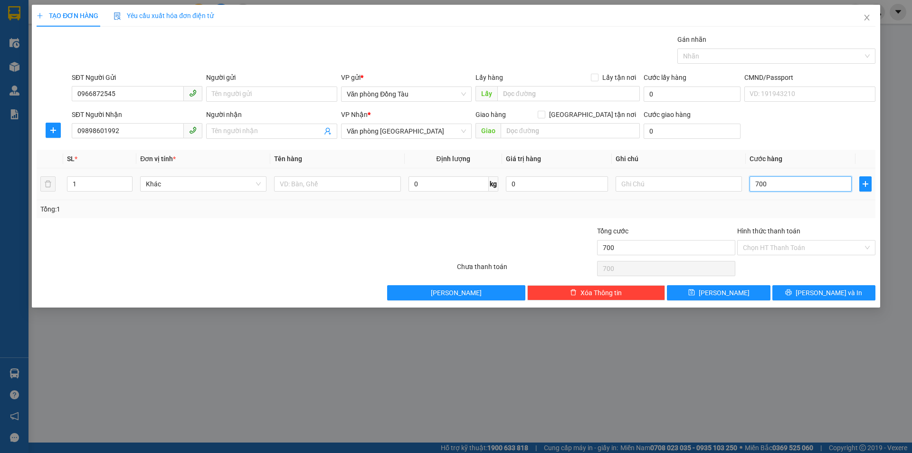
type input "7.000"
type input "70.000"
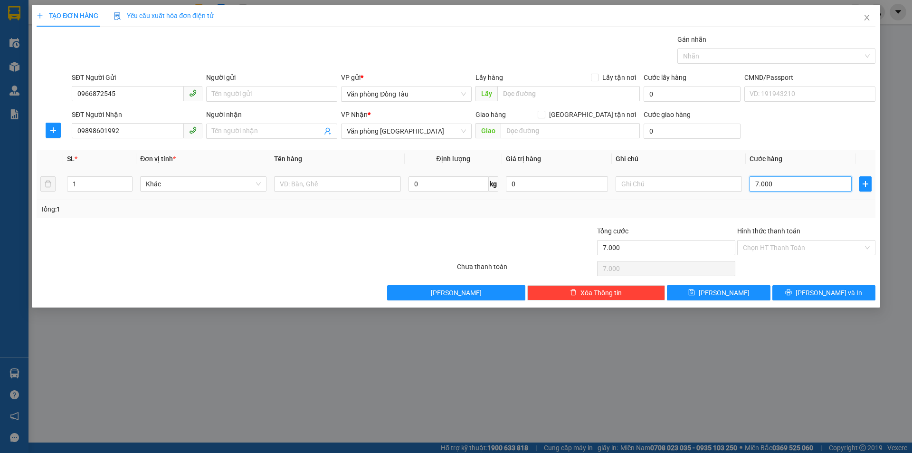
type input "70.000"
click at [812, 293] on button "[PERSON_NAME] và In" at bounding box center [823, 292] width 103 height 15
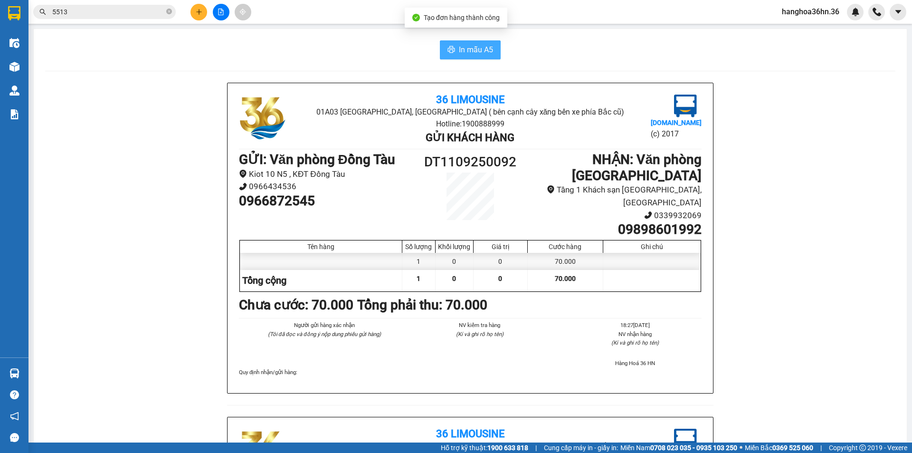
click at [448, 47] on icon "printer" at bounding box center [451, 50] width 8 height 8
